Goal: Navigation & Orientation: Find specific page/section

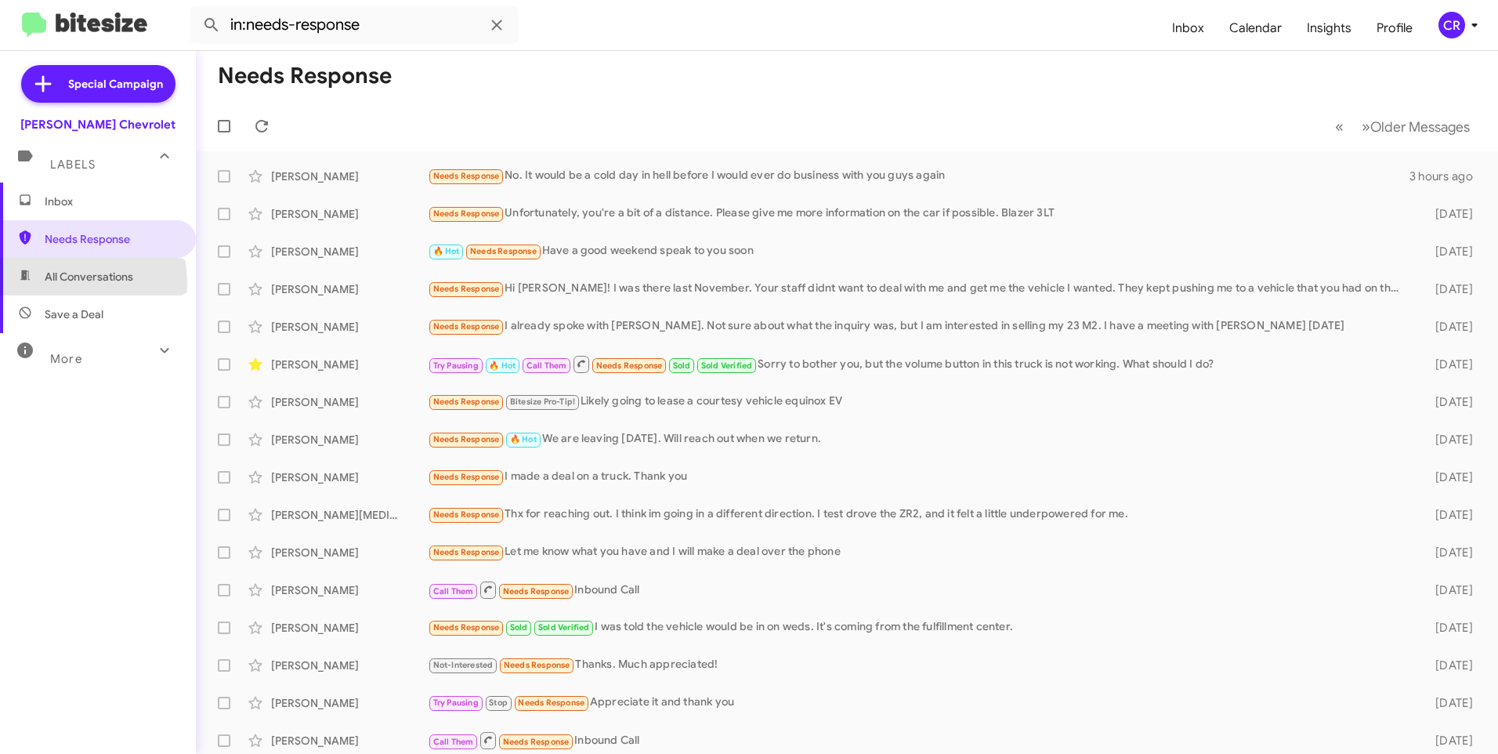
click at [81, 282] on span "All Conversations" at bounding box center [89, 277] width 89 height 16
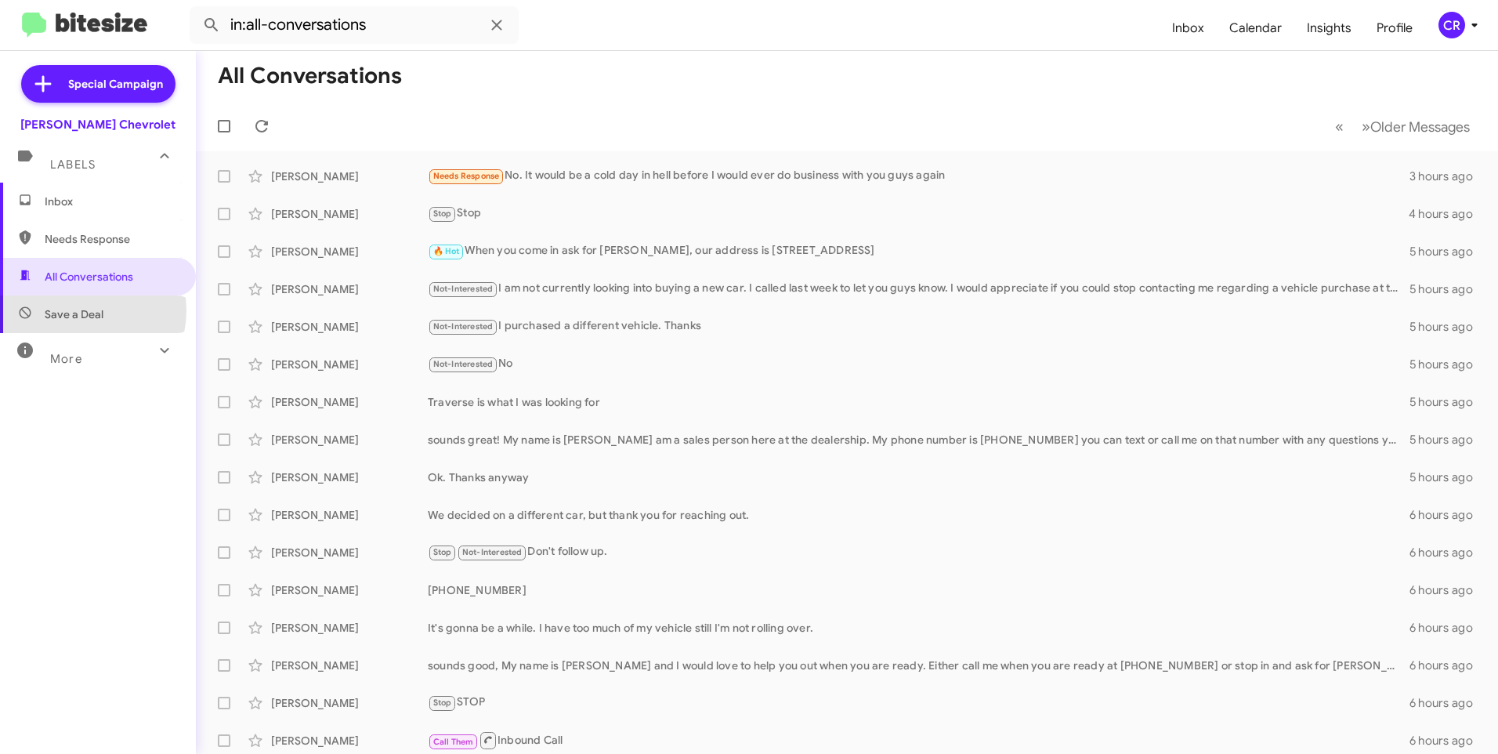
click at [78, 310] on span "Save a Deal" at bounding box center [74, 314] width 59 height 16
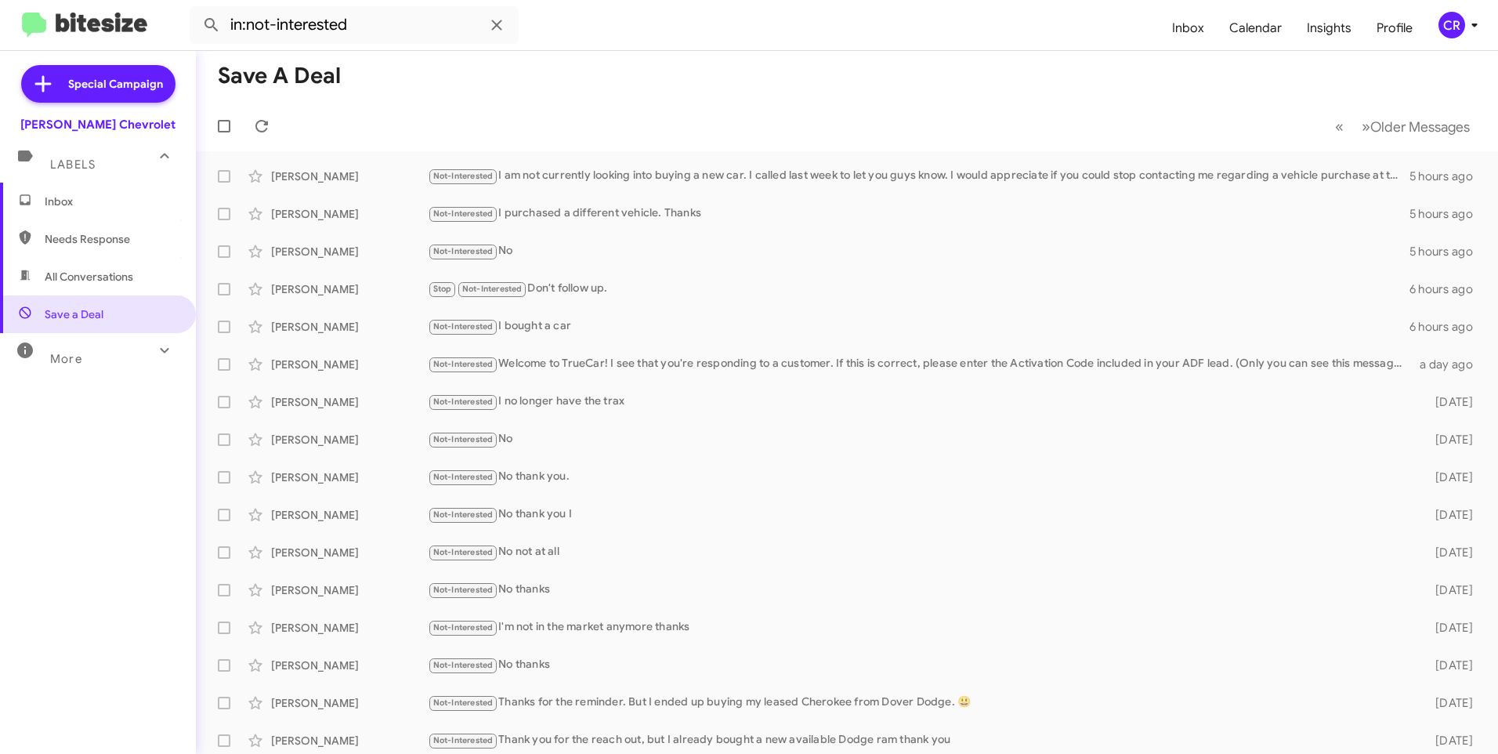
click at [103, 252] on span "Needs Response" at bounding box center [98, 239] width 196 height 38
type input "in:needs-response"
